Goal: Information Seeking & Learning: Learn about a topic

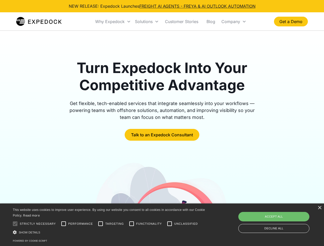
click at [113, 22] on div "Why Expedock" at bounding box center [109, 21] width 29 height 5
click at [147, 22] on div "Solutions" at bounding box center [144, 21] width 18 height 5
click at [234, 22] on div "Company" at bounding box center [230, 21] width 19 height 5
click at [15, 224] on div at bounding box center [15, 224] width 10 height 10
click at [64, 224] on input "Performance" at bounding box center [63, 224] width 10 height 10
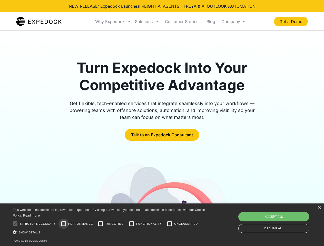
checkbox input "true"
click at [101, 224] on input "Targeting" at bounding box center [100, 224] width 10 height 10
checkbox input "true"
click at [132, 224] on input "Functionality" at bounding box center [131, 224] width 10 height 10
checkbox input "true"
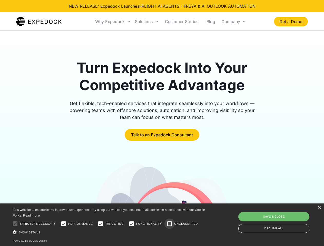
click at [170, 224] on input "Unclassified" at bounding box center [169, 224] width 10 height 10
checkbox input "true"
click at [110, 232] on div "Show details Hide details" at bounding box center [110, 232] width 194 height 5
